Goal: Information Seeking & Learning: Learn about a topic

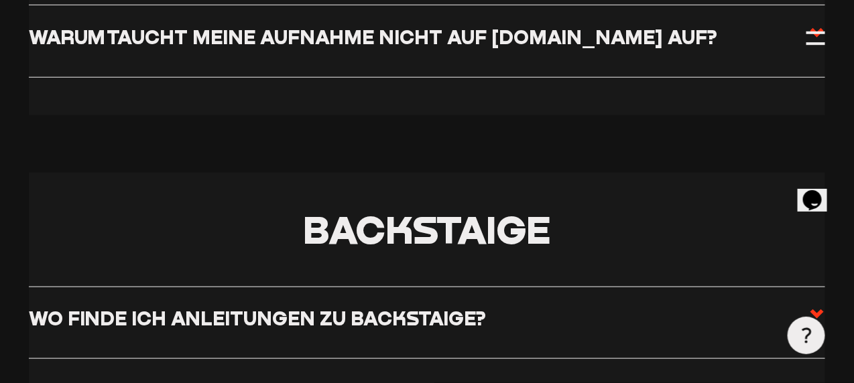
scroll to position [2077, 0]
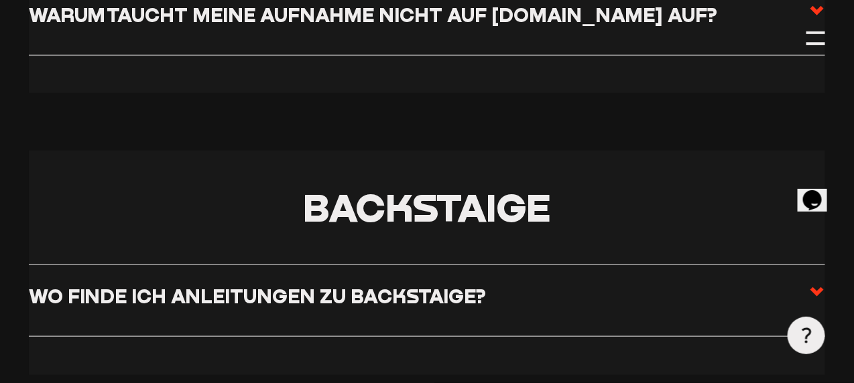
click at [0, 0] on input "Warum ist ein Schatten / Fleck unten in der Mitte der Aufnahme zu sehen?" at bounding box center [0, 0] width 0 height 0
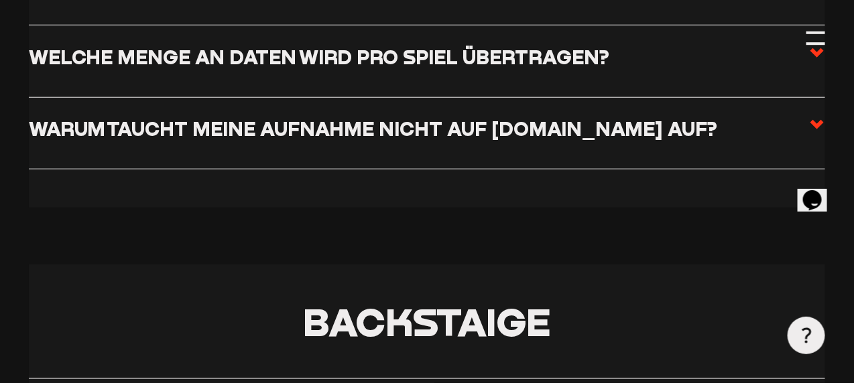
click at [0, 0] on input "Warum ist ein Schatten / Fleck unten in der Mitte der Aufnahme zu sehen?" at bounding box center [0, 0] width 0 height 0
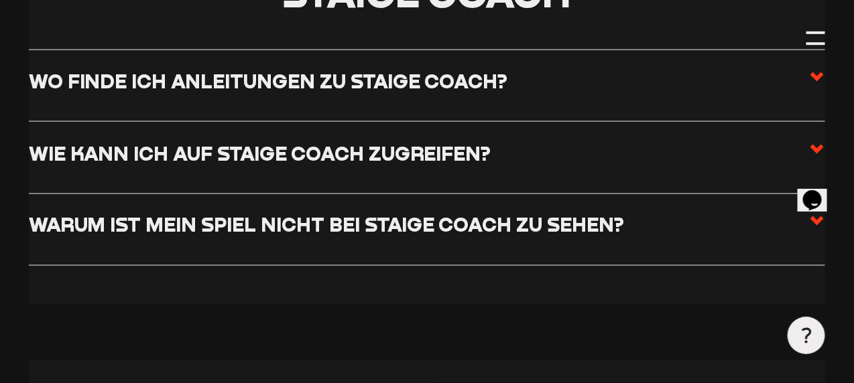
scroll to position [5829, 0]
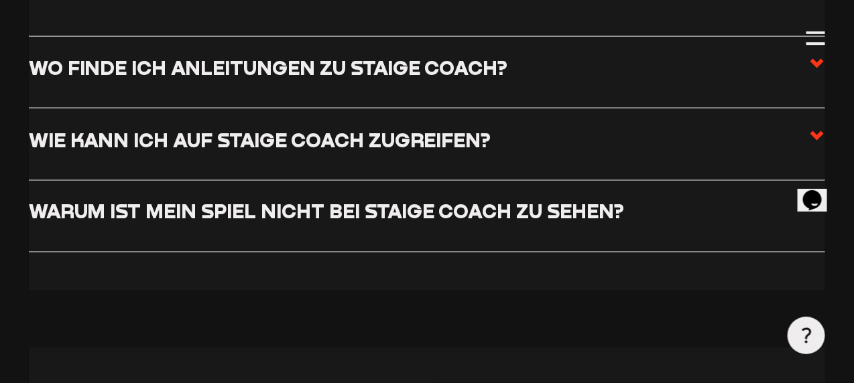
click at [0, 0] on input "Wie kann ich ganze Spiele herunterladen?" at bounding box center [0, 0] width 0 height 0
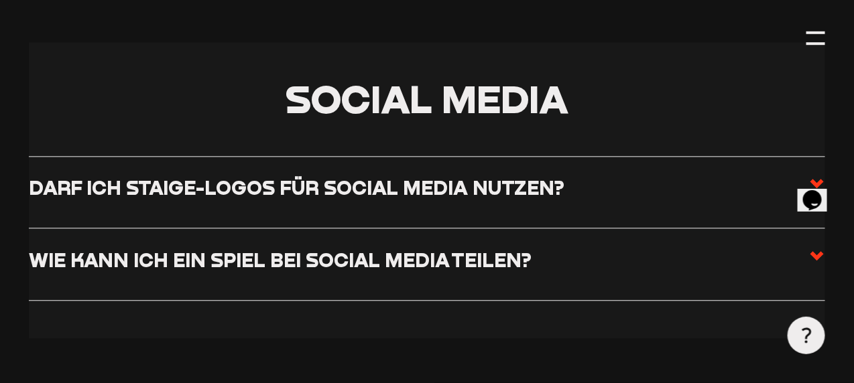
scroll to position [6164, 0]
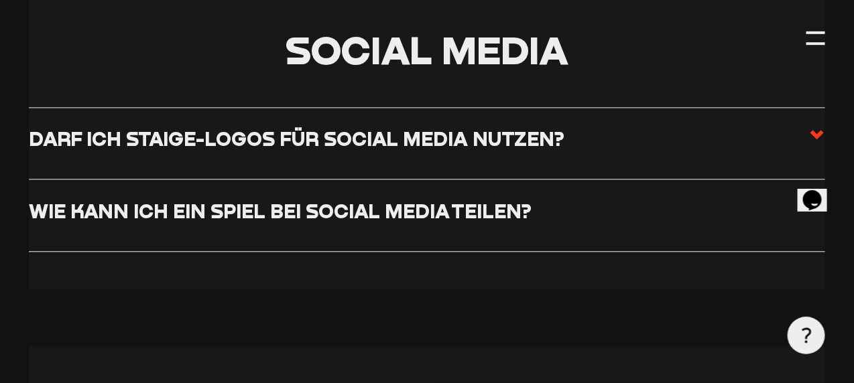
click at [0, 0] on input "Das Ergebnis ist falsch. Was kann ich tun?" at bounding box center [0, 0] width 0 height 0
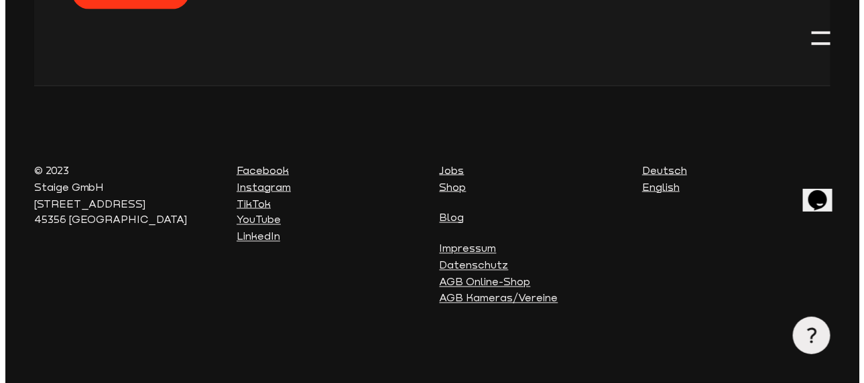
scroll to position [8759, 0]
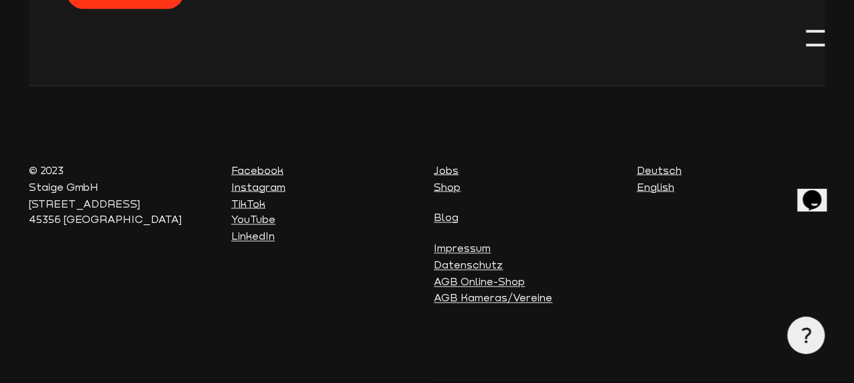
click at [812, 34] on div at bounding box center [815, 38] width 19 height 19
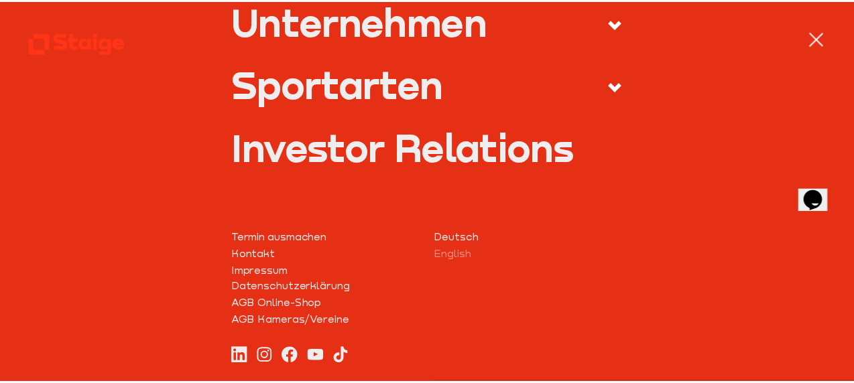
scroll to position [670, 0]
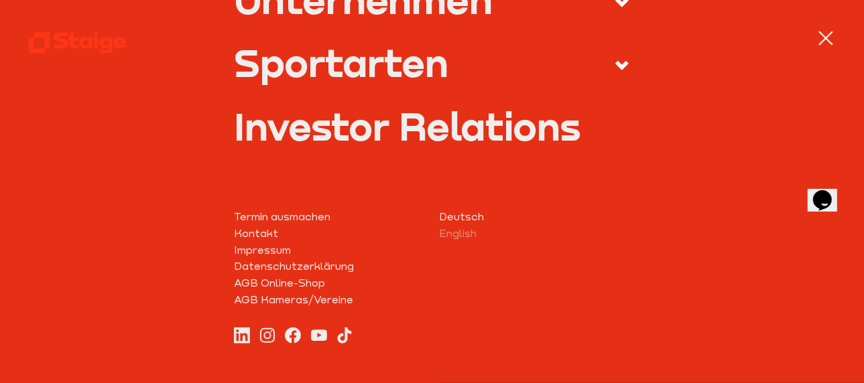
click at [823, 33] on div at bounding box center [825, 38] width 15 height 15
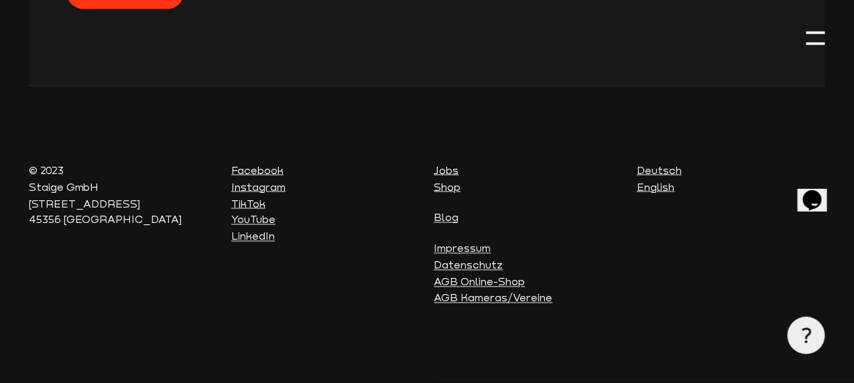
scroll to position [8960, 0]
click at [450, 193] on link "Shop" at bounding box center [447, 187] width 27 height 12
